Goal: Task Accomplishment & Management: Manage account settings

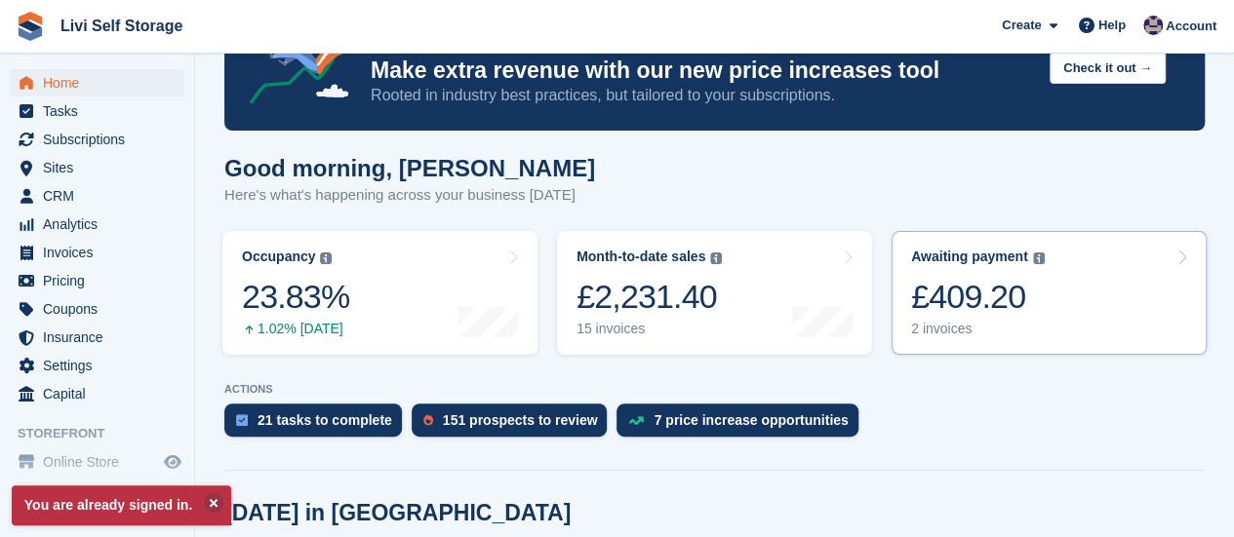
scroll to position [195, 0]
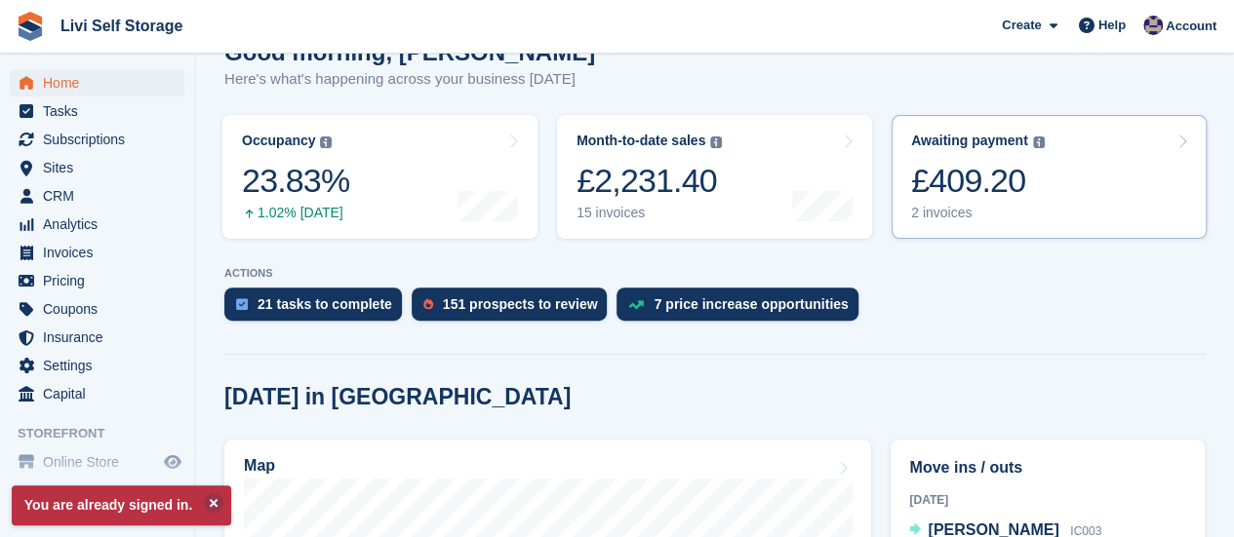
click at [931, 219] on div "2 invoices" at bounding box center [978, 213] width 134 height 17
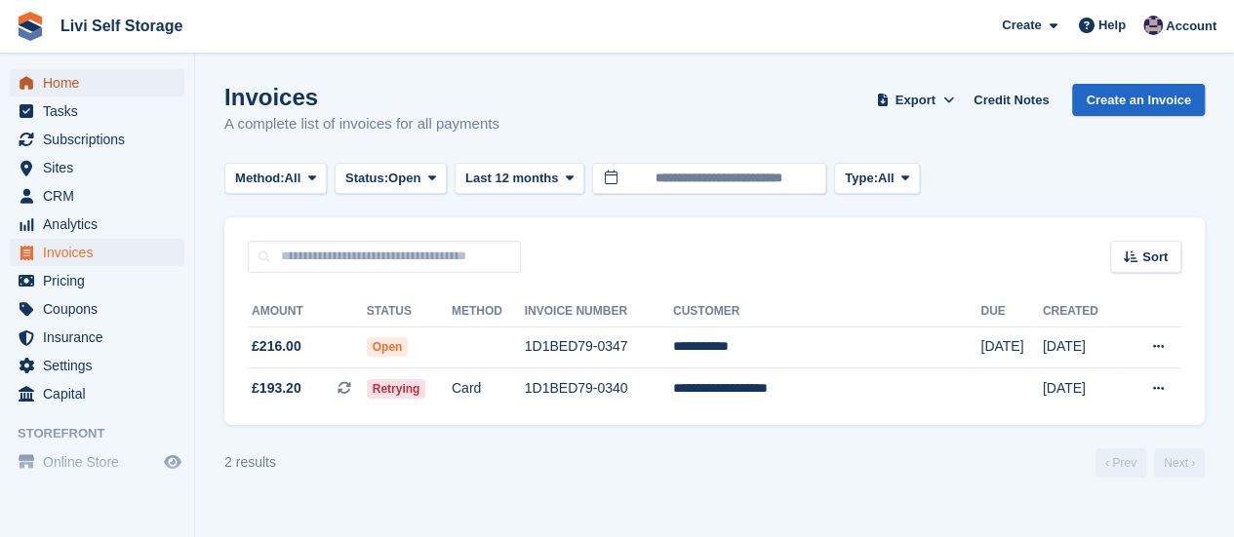
click at [77, 87] on span "Home" at bounding box center [101, 82] width 117 height 27
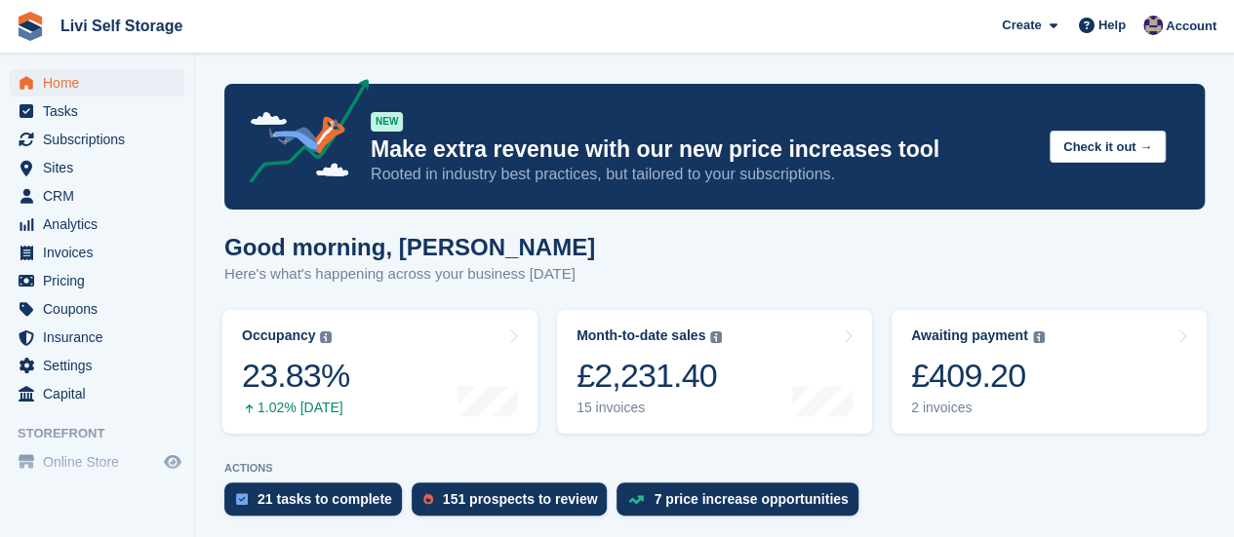
scroll to position [488, 0]
